Goal: Task Accomplishment & Management: Complete application form

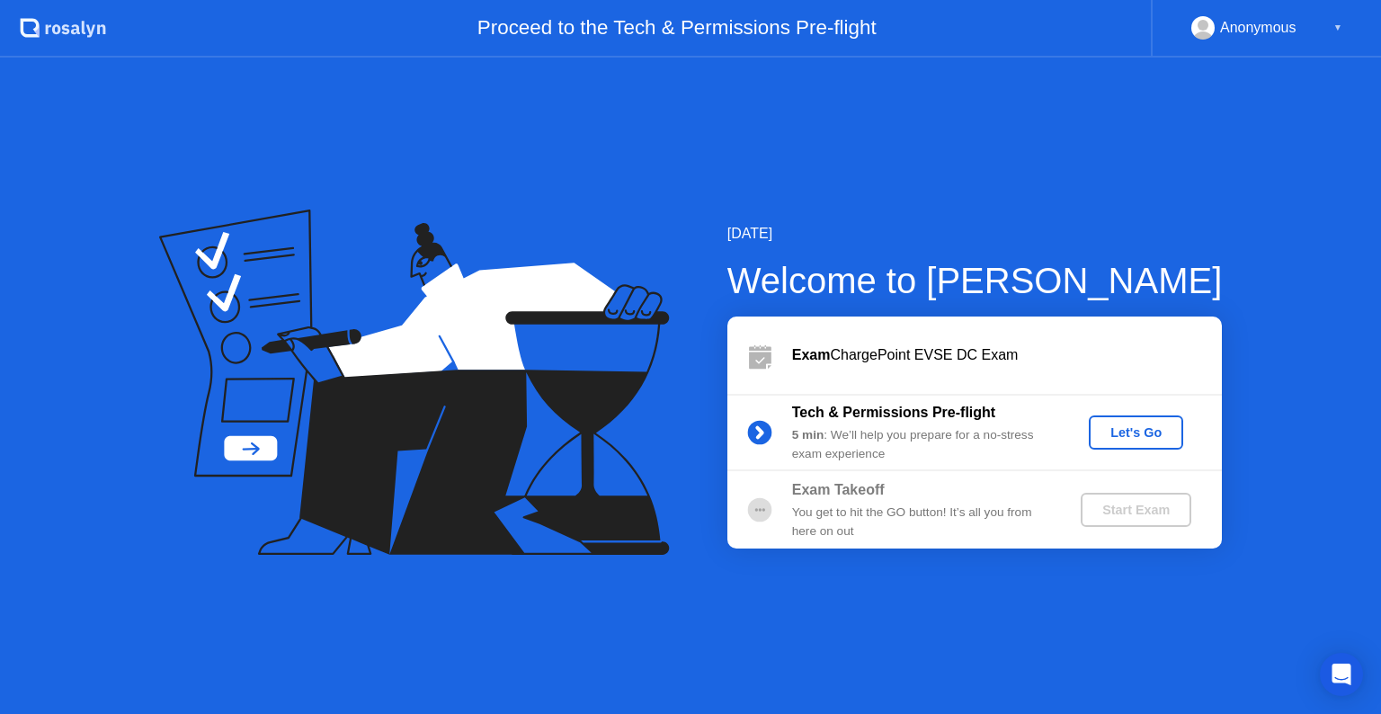
click at [1139, 430] on div "Let's Go" at bounding box center [1136, 432] width 80 height 14
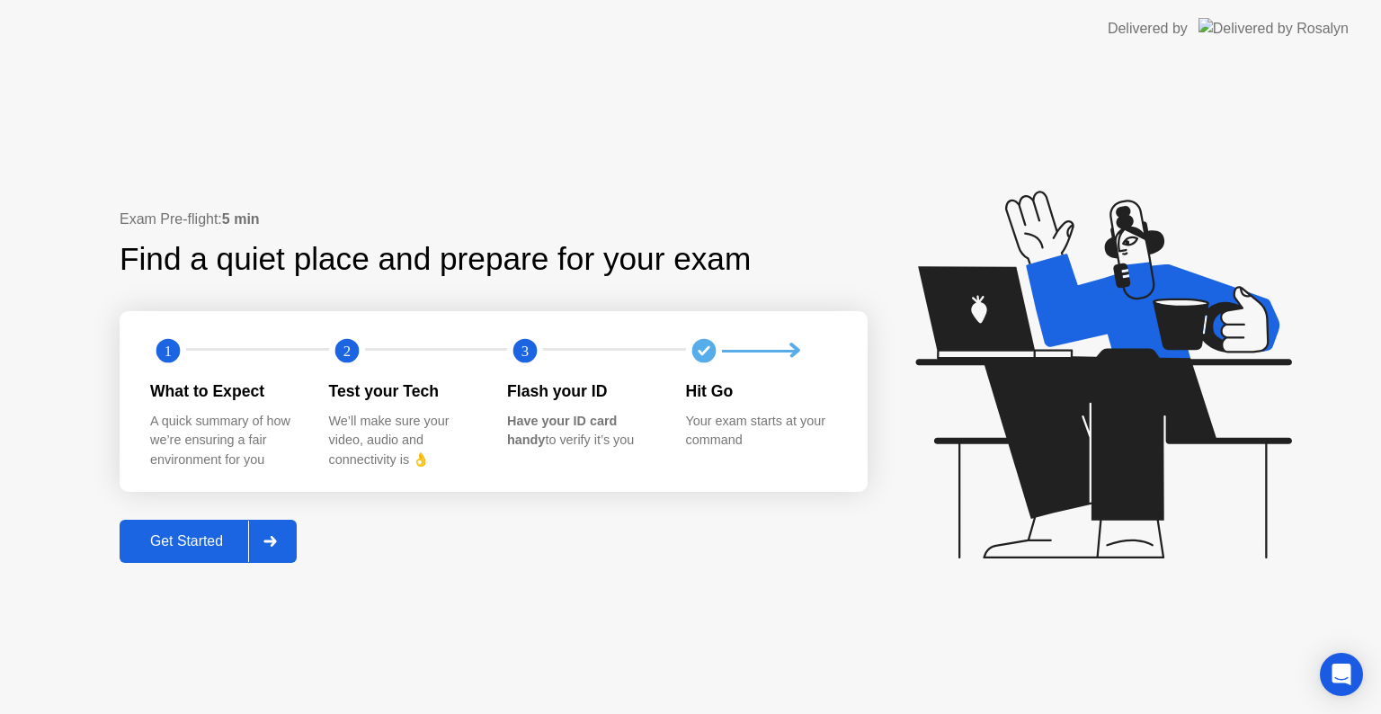
click at [195, 547] on div "Get Started" at bounding box center [186, 541] width 123 height 16
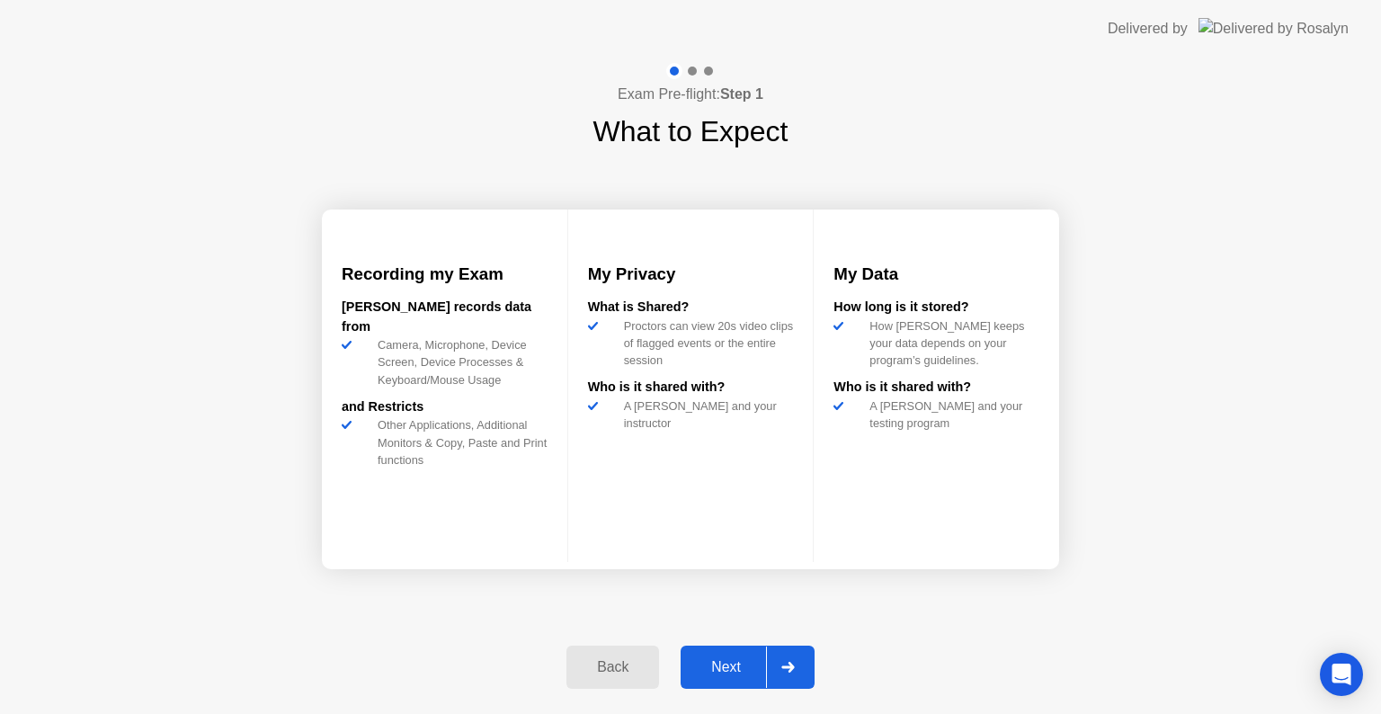
click at [718, 660] on div "Next" at bounding box center [726, 667] width 80 height 16
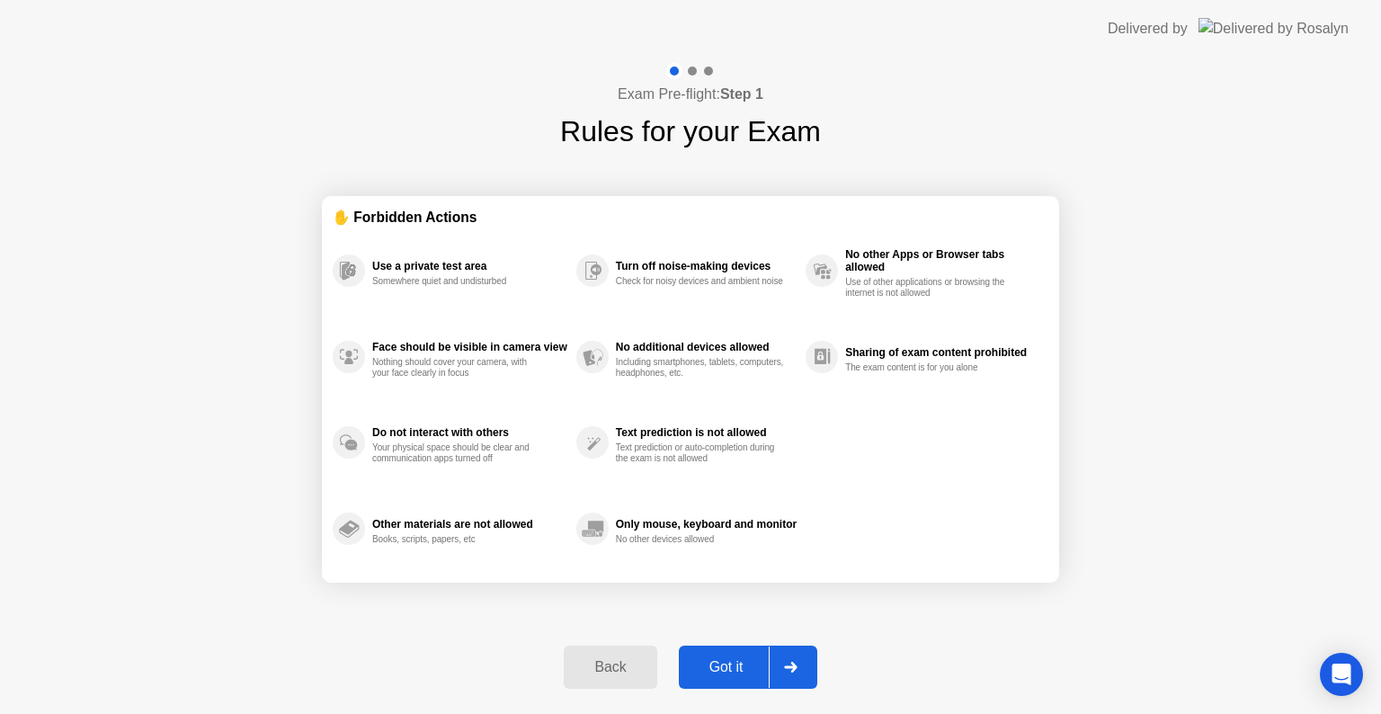
click at [727, 661] on div "Got it" at bounding box center [726, 667] width 85 height 16
select select "**********"
select select "*******"
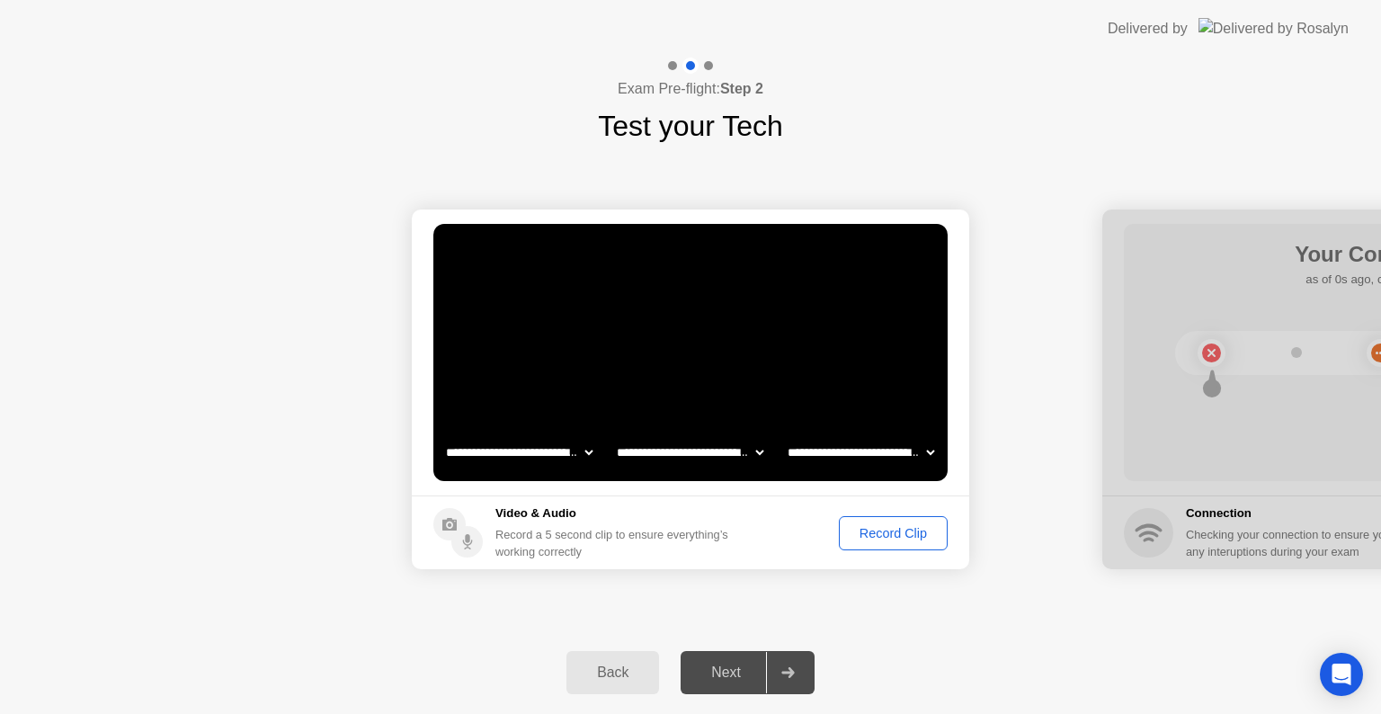
click at [876, 539] on div "Record Clip" at bounding box center [893, 533] width 96 height 14
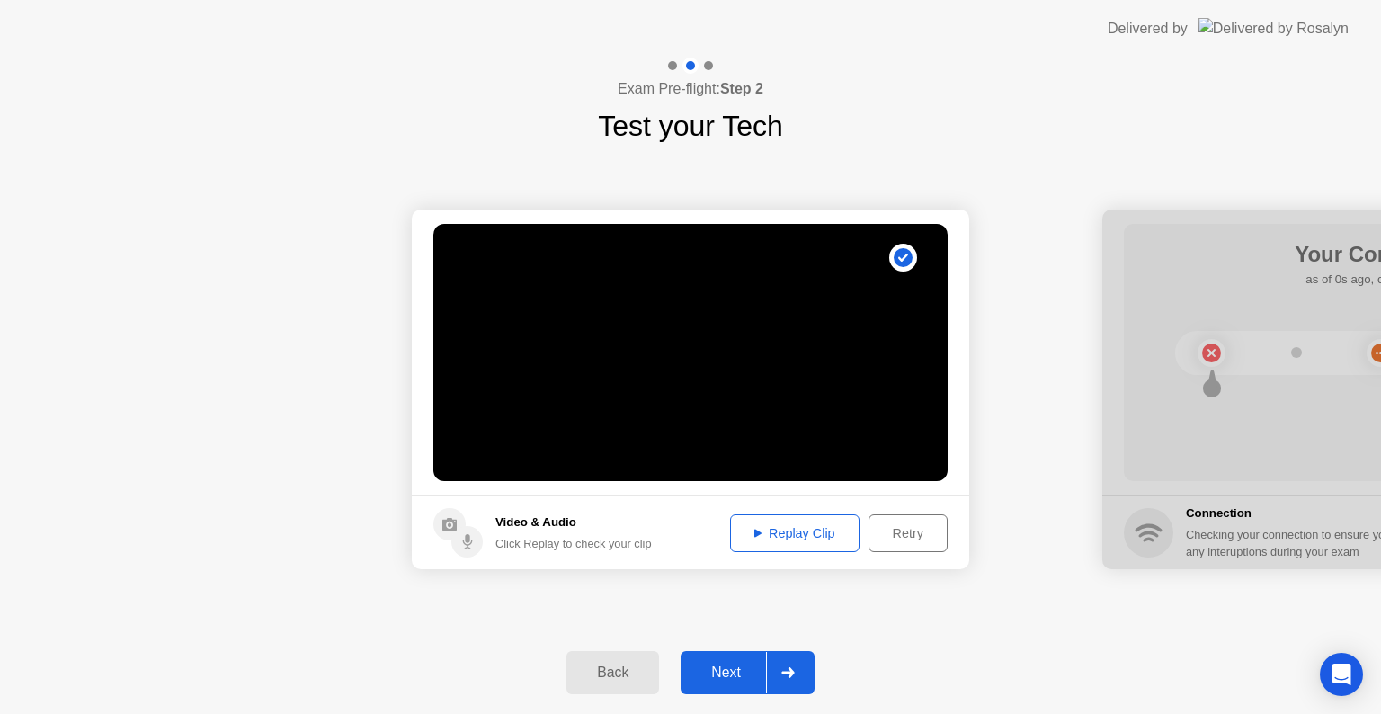
click at [727, 672] on div "Next" at bounding box center [726, 672] width 80 height 16
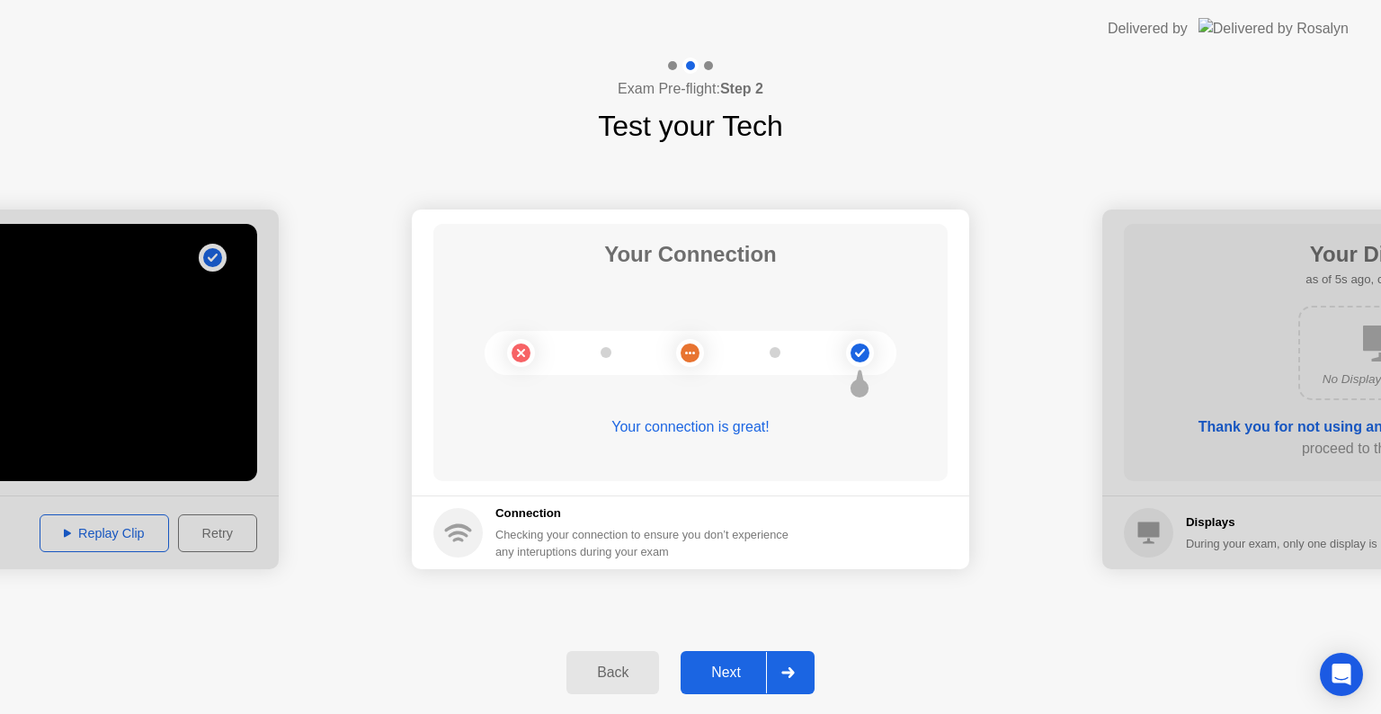
click at [730, 667] on div "Next" at bounding box center [726, 672] width 80 height 16
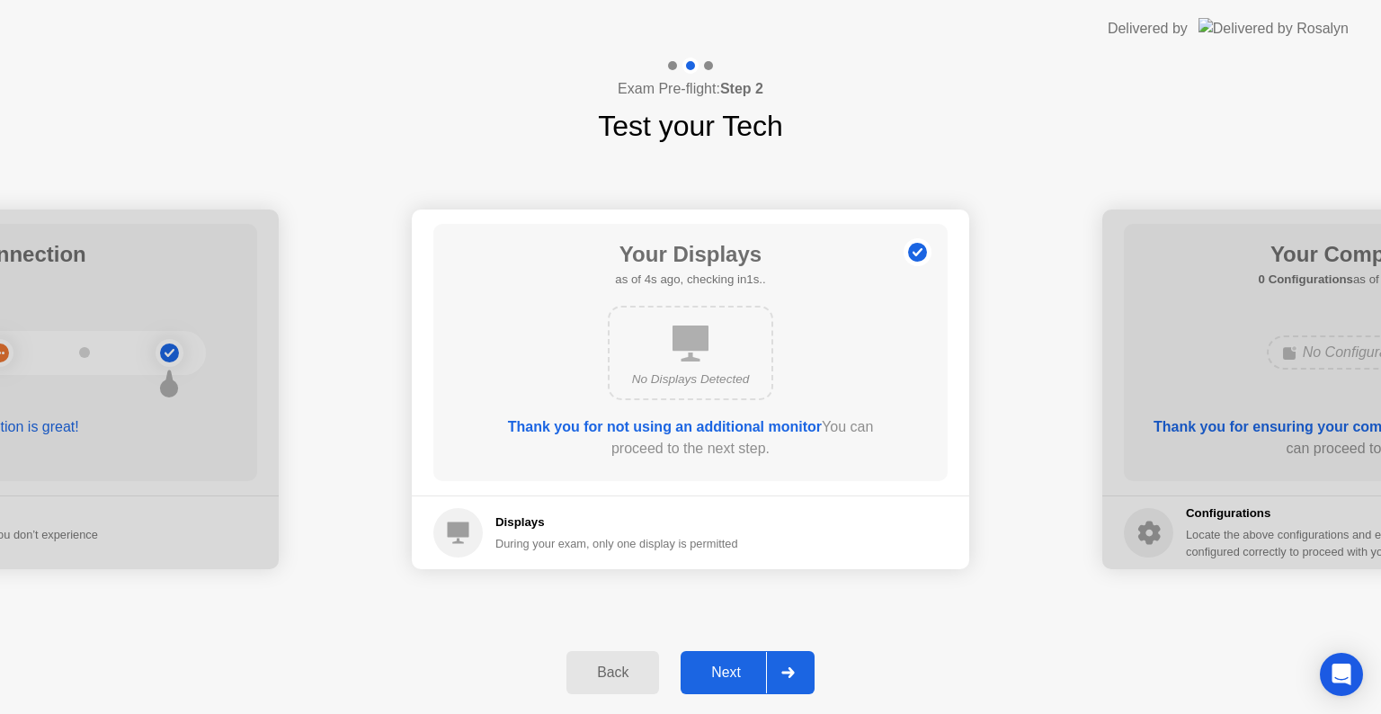
click at [729, 675] on div "Next" at bounding box center [726, 672] width 80 height 16
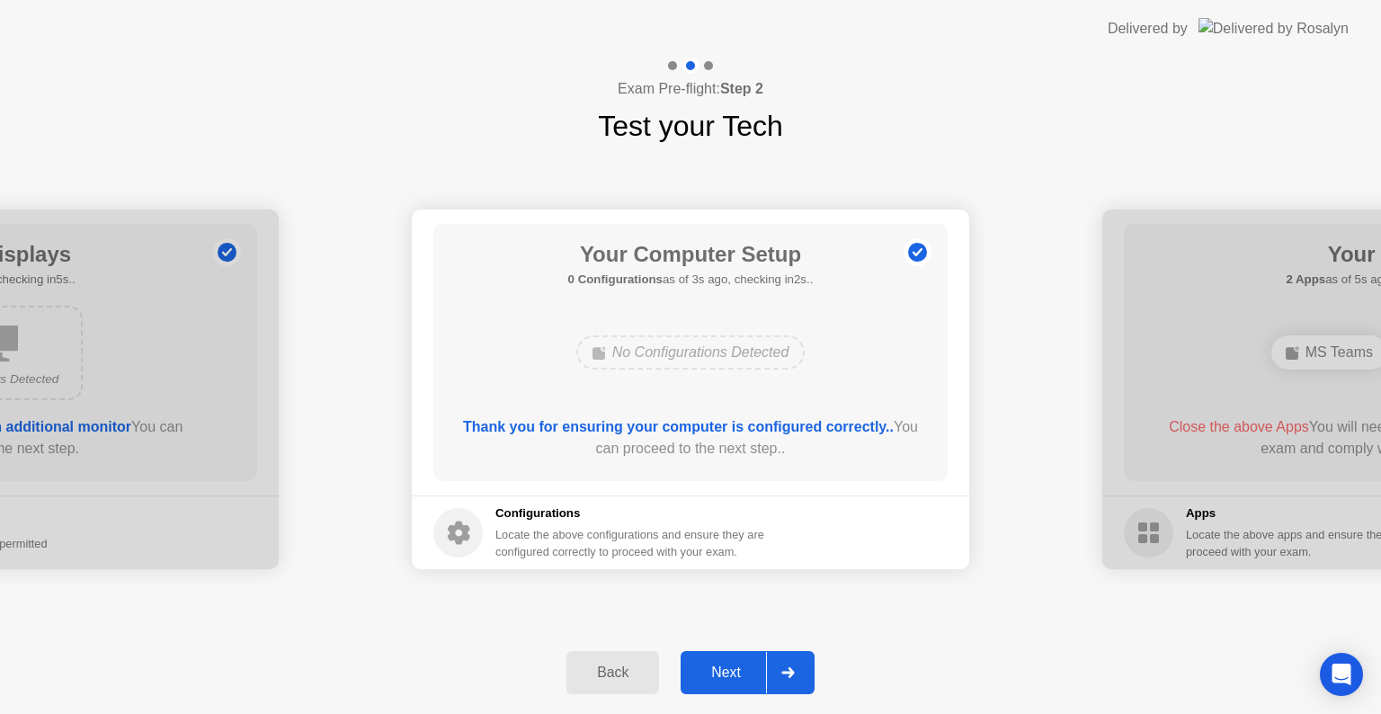
click at [729, 674] on div "Next" at bounding box center [726, 672] width 80 height 16
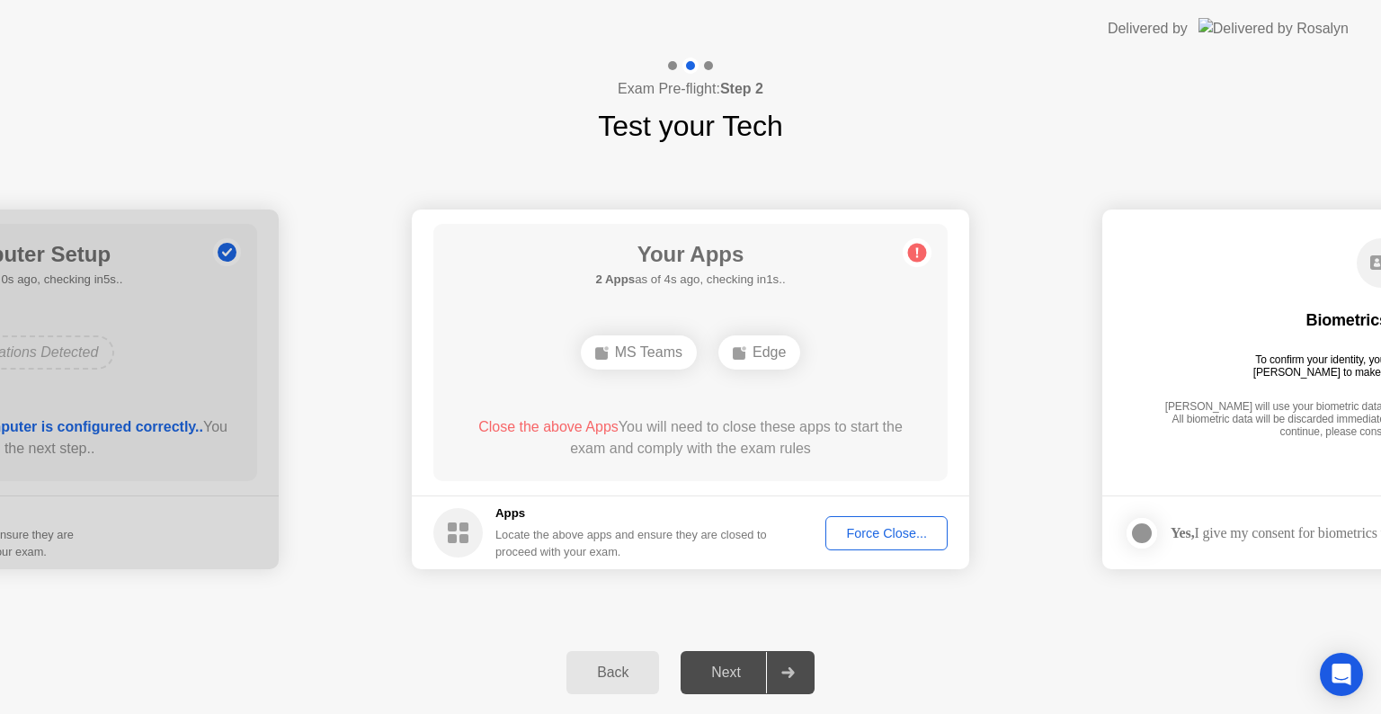
click at [728, 673] on div "Next" at bounding box center [726, 672] width 80 height 16
click at [877, 536] on div "Force Close..." at bounding box center [887, 533] width 110 height 14
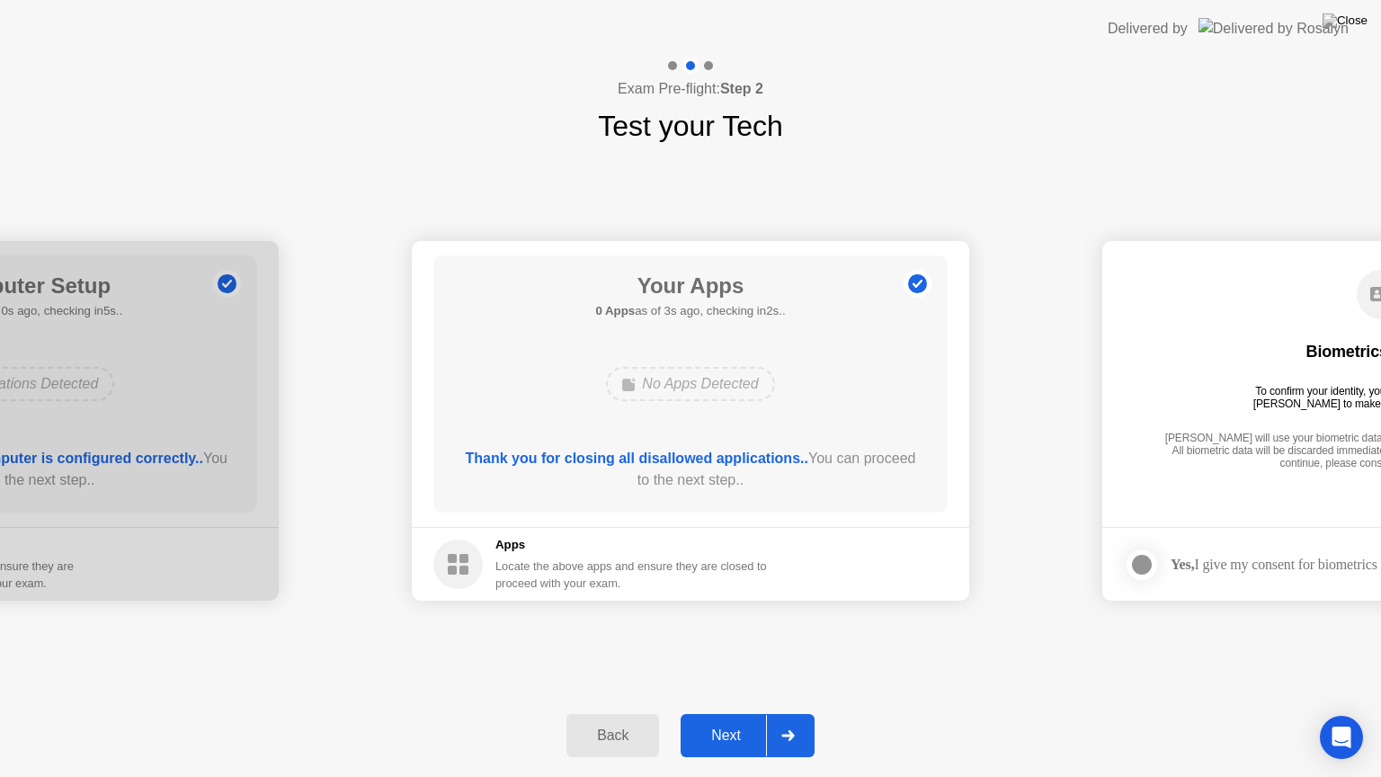
click at [732, 713] on div "Next" at bounding box center [726, 735] width 80 height 16
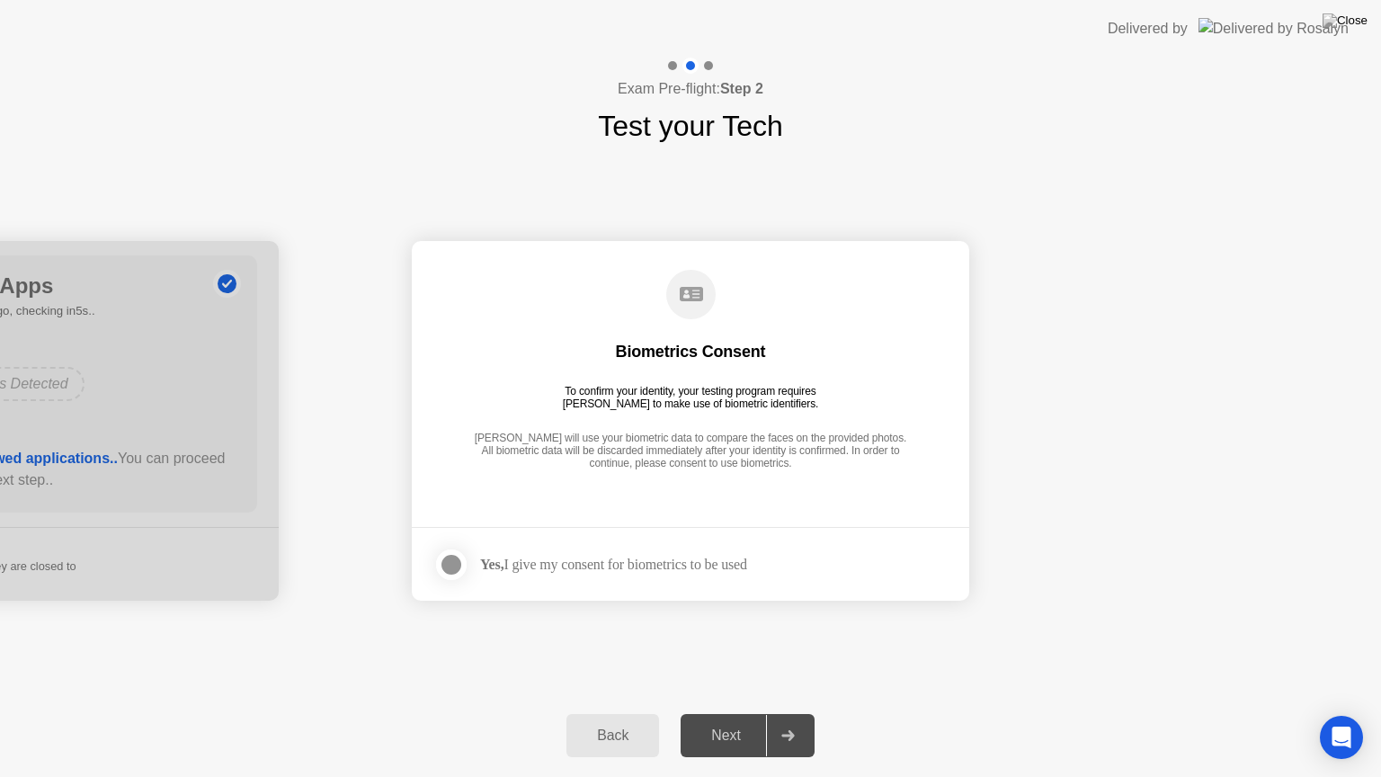
click at [733, 713] on div "Next" at bounding box center [726, 735] width 80 height 16
click at [455, 559] on div at bounding box center [452, 565] width 22 height 22
click at [726, 713] on div "Next" at bounding box center [726, 735] width 80 height 16
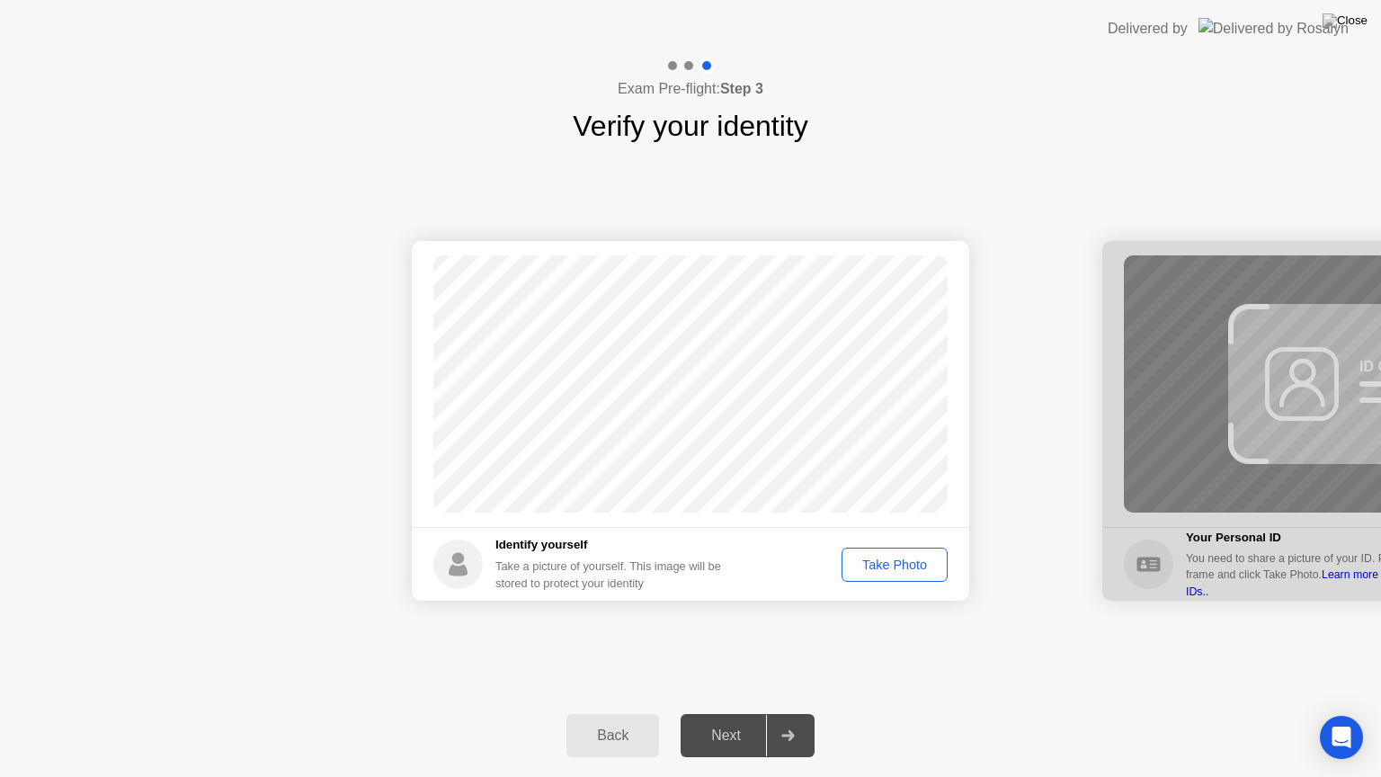
click at [872, 568] on div "Take Photo" at bounding box center [895, 564] width 94 height 14
click at [718, 713] on div "Next" at bounding box center [726, 735] width 80 height 16
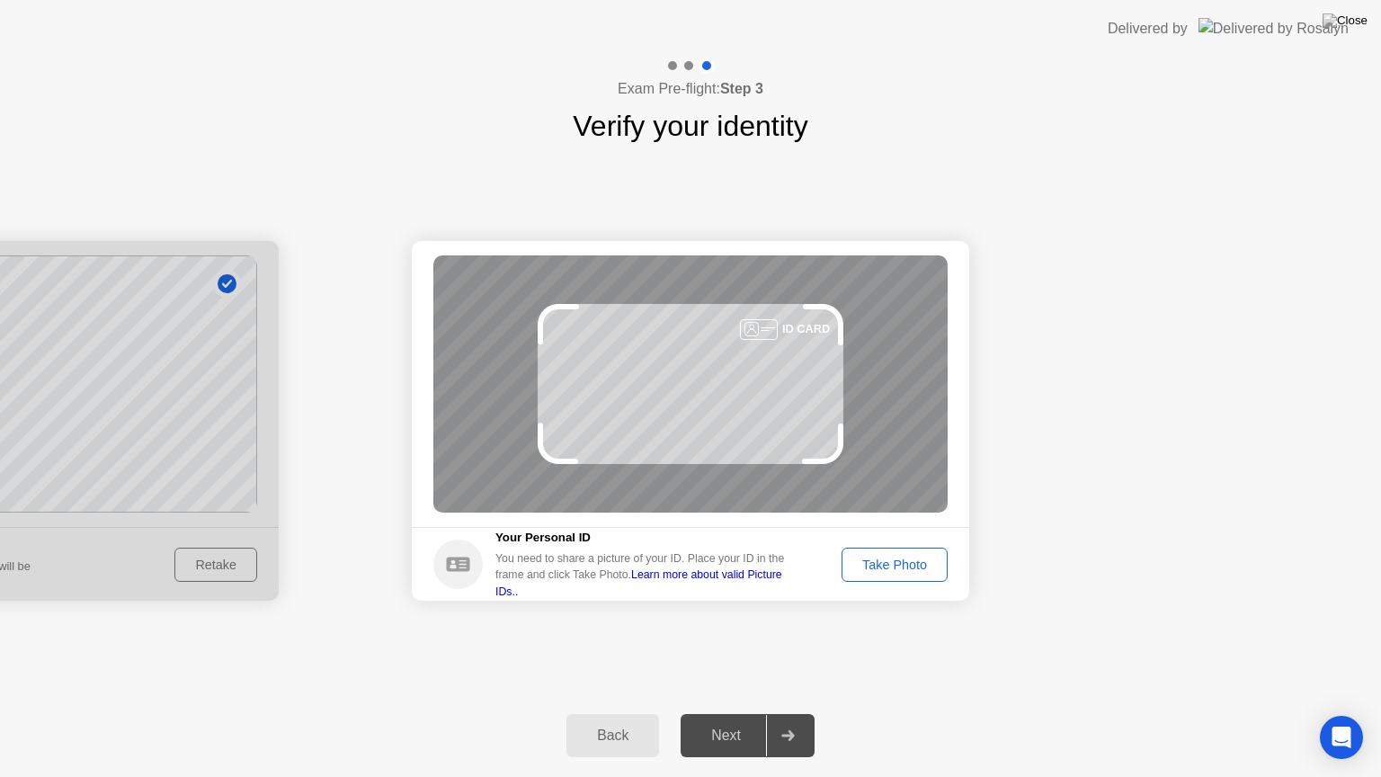
click at [878, 563] on div "Take Photo" at bounding box center [895, 564] width 94 height 14
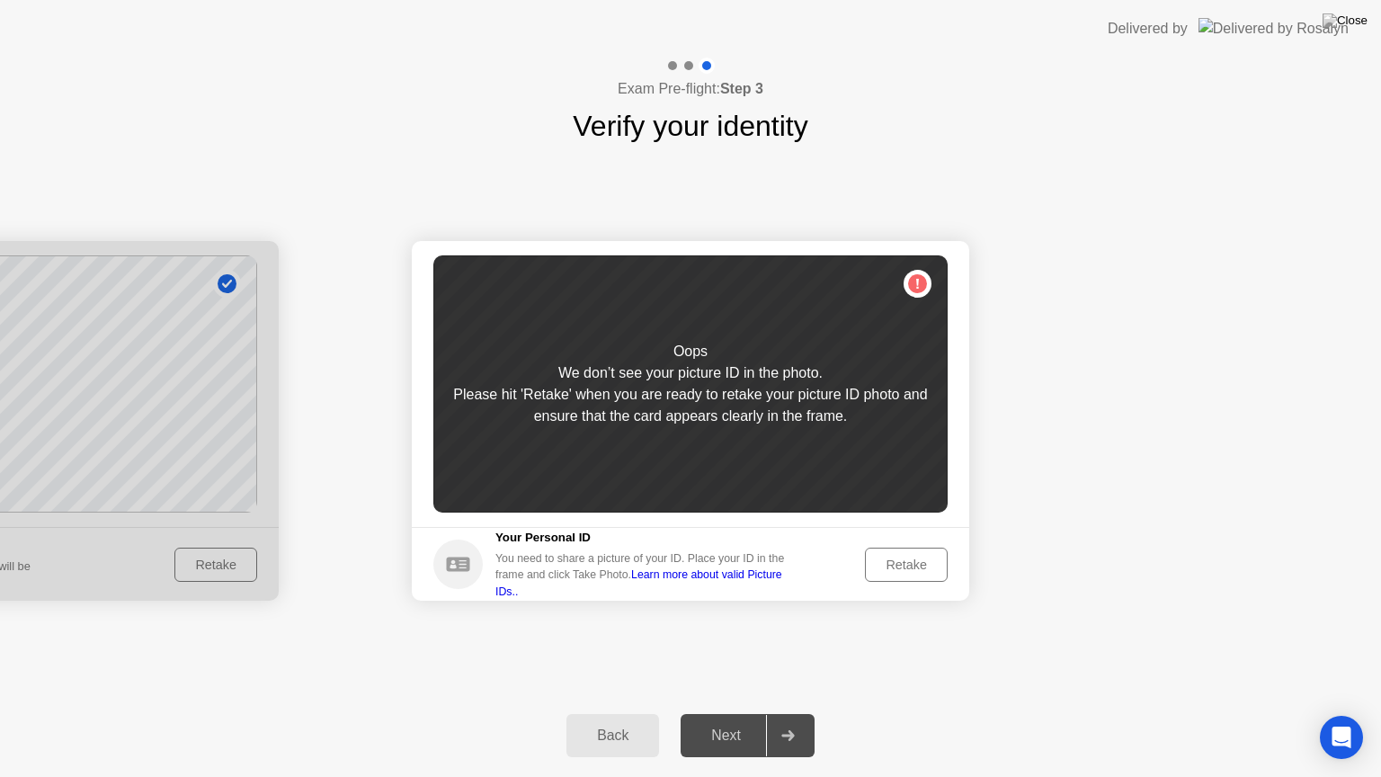
click at [899, 567] on div "Retake" at bounding box center [906, 564] width 70 height 14
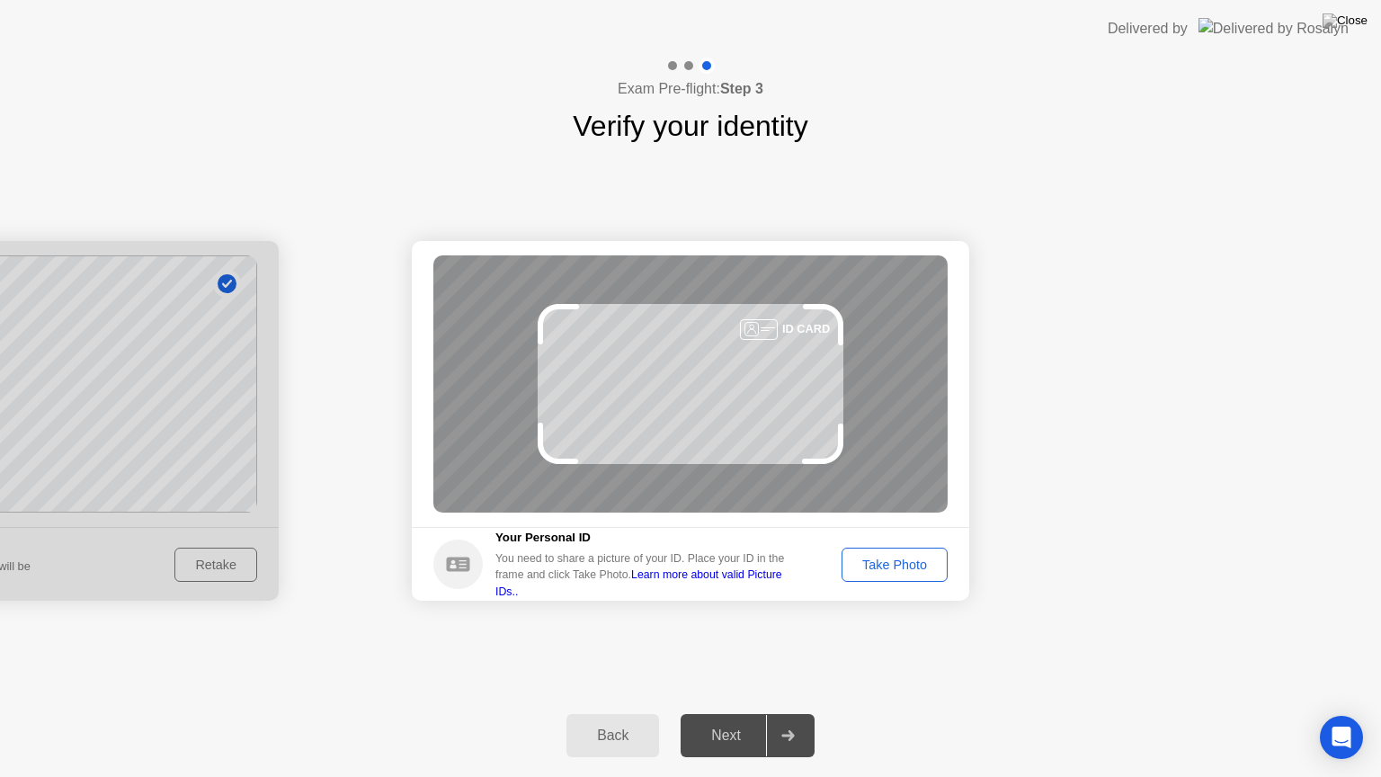
click at [900, 572] on div "Take Photo" at bounding box center [895, 564] width 94 height 14
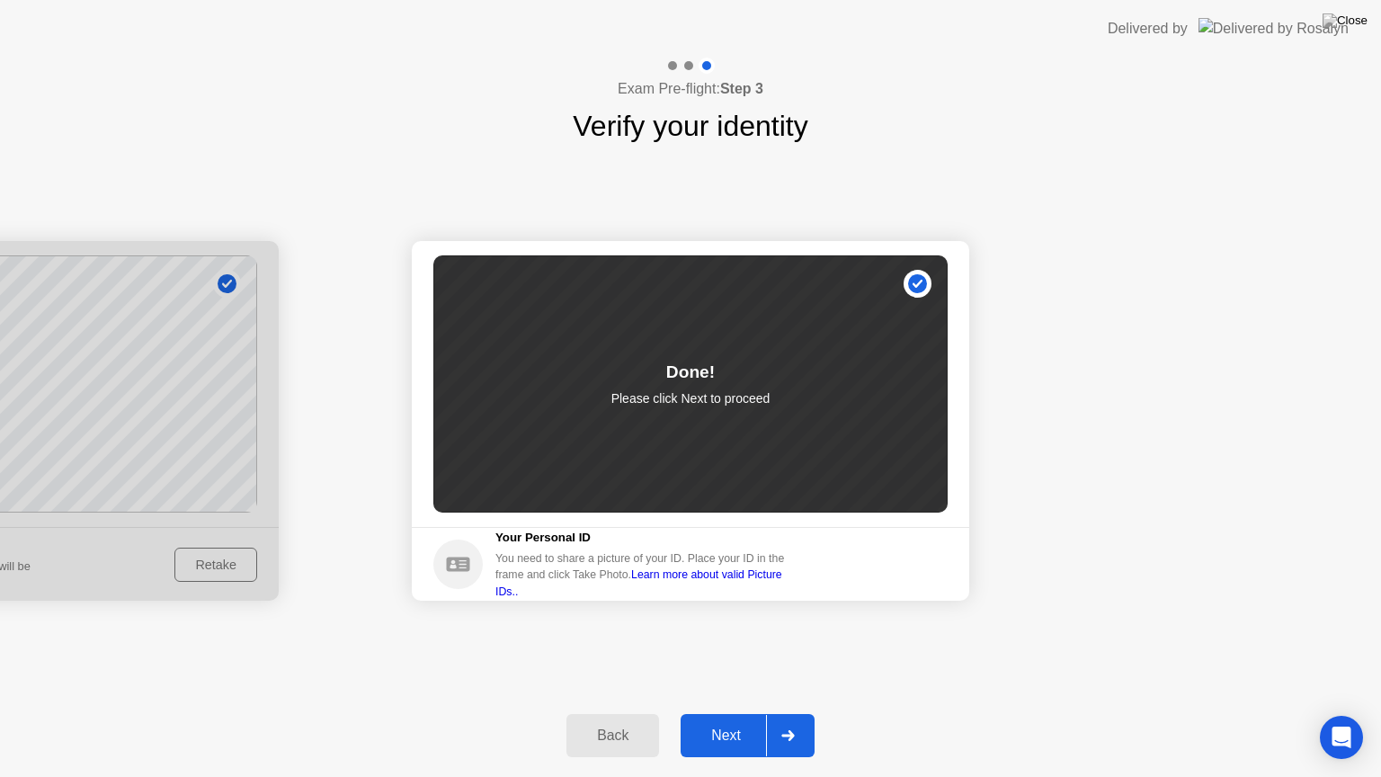
click at [732, 713] on div "Next" at bounding box center [726, 735] width 80 height 16
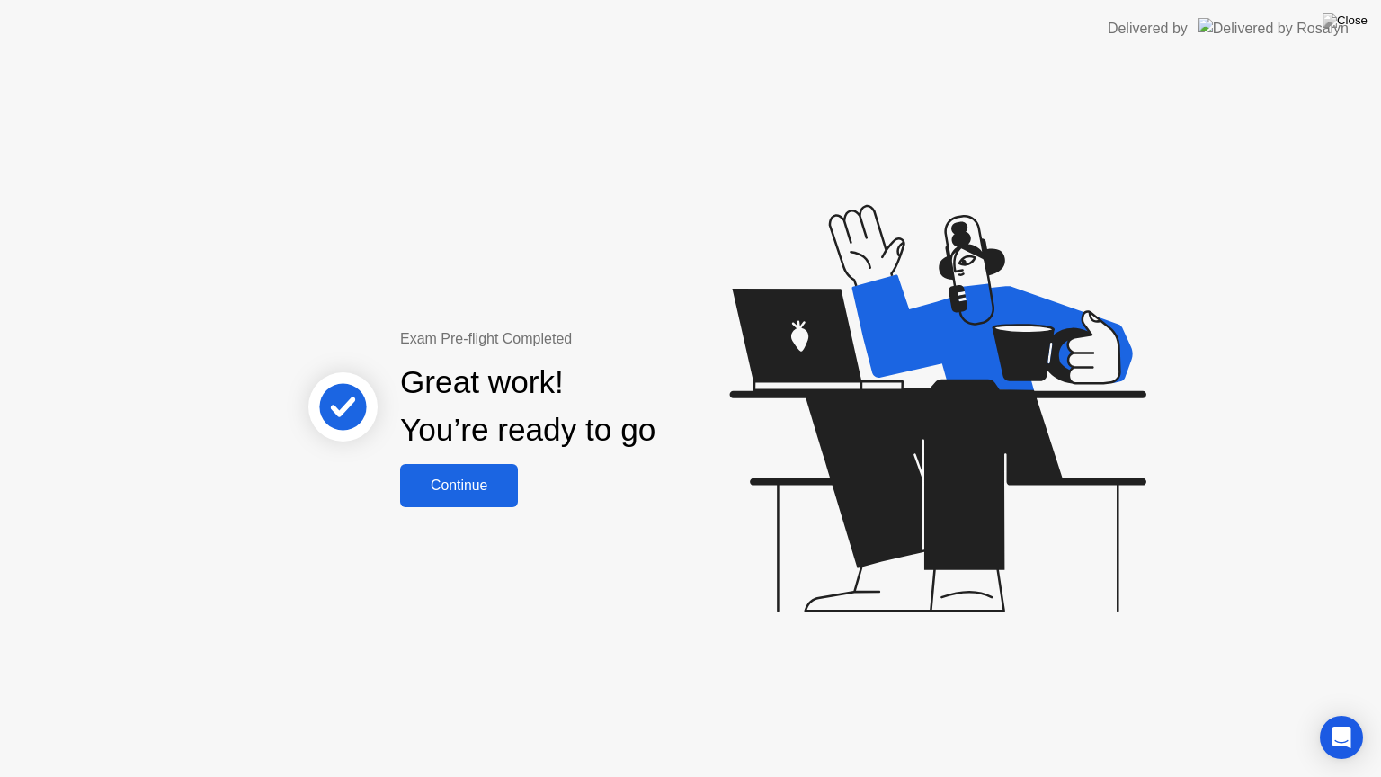
click at [479, 484] on div "Continue" at bounding box center [459, 485] width 107 height 16
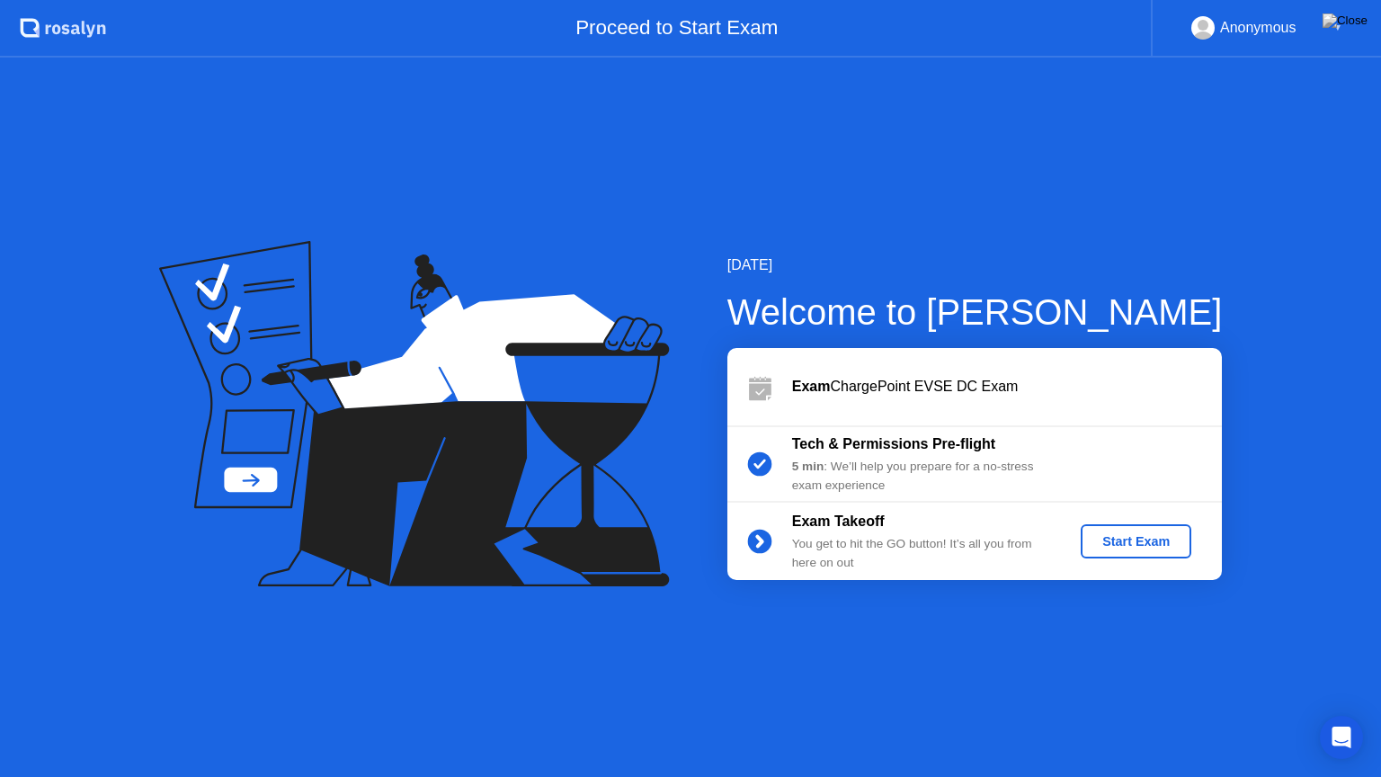
click at [1136, 541] on div "Start Exam" at bounding box center [1136, 541] width 96 height 14
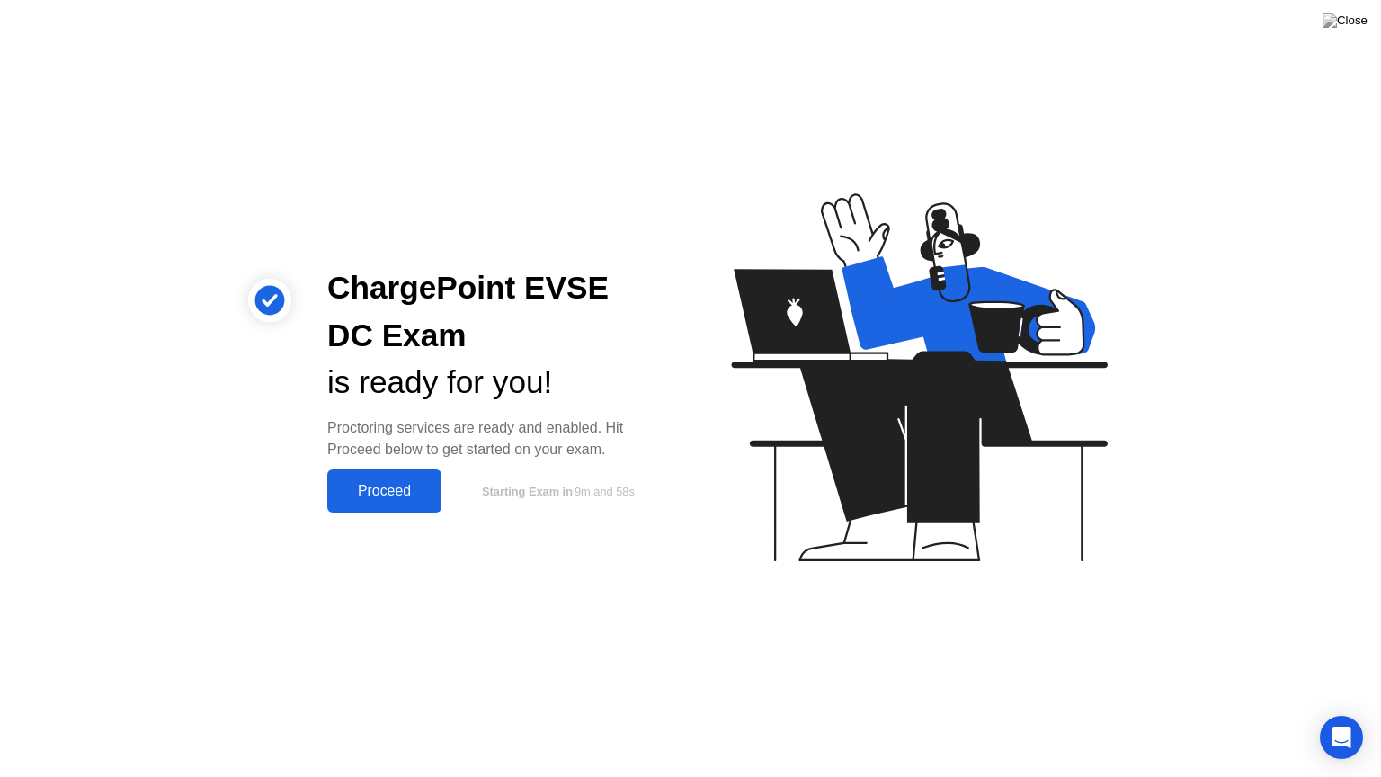
click at [408, 486] on div "Proceed" at bounding box center [384, 491] width 103 height 16
